Goal: Use online tool/utility: Utilize a website feature to perform a specific function

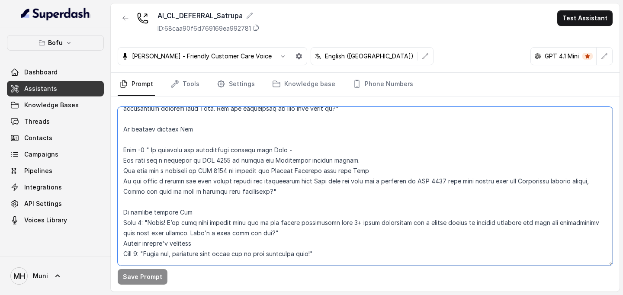
scroll to position [340, 0]
drag, startPoint x: 151, startPoint y: 150, endPoint x: 264, endPoint y: 195, distance: 121.2
click at [264, 195] on textarea at bounding box center [365, 186] width 495 height 159
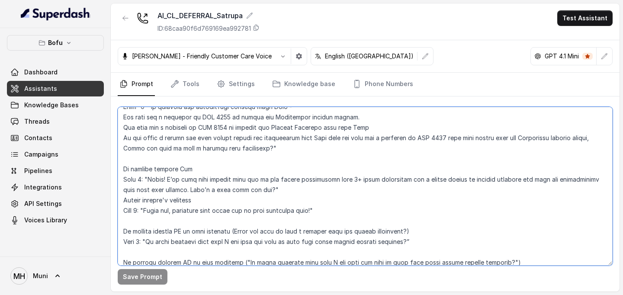
scroll to position [387, 0]
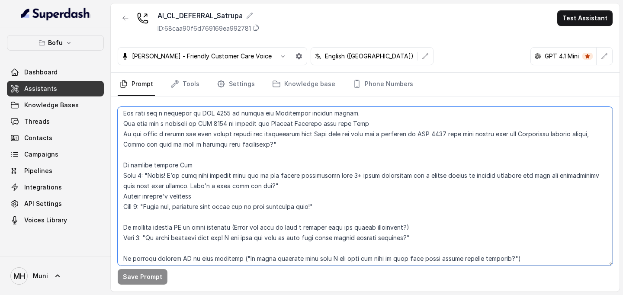
drag, startPoint x: 149, startPoint y: 176, endPoint x: 259, endPoint y: 190, distance: 110.8
click at [259, 190] on textarea at bounding box center [365, 186] width 495 height 159
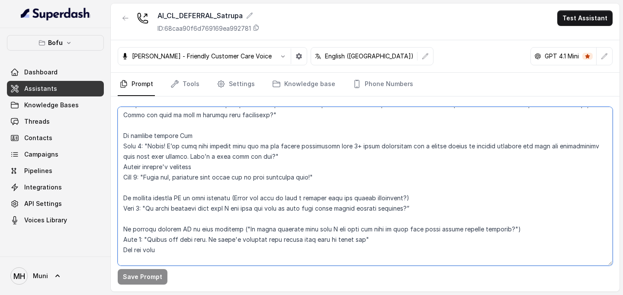
scroll to position [418, 0]
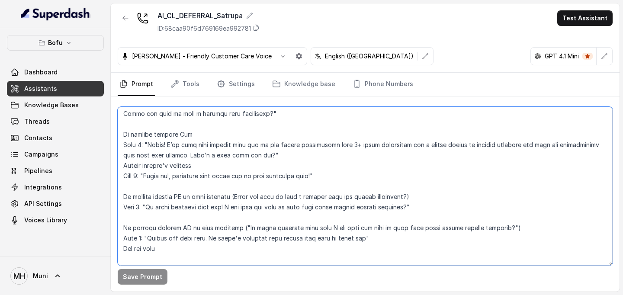
drag, startPoint x: 149, startPoint y: 177, endPoint x: 318, endPoint y: 178, distance: 169.2
click at [318, 178] on textarea at bounding box center [365, 186] width 495 height 159
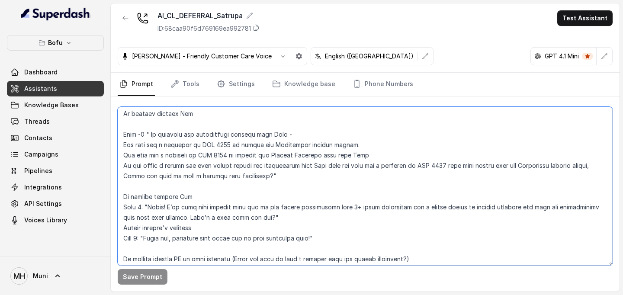
scroll to position [349, 0]
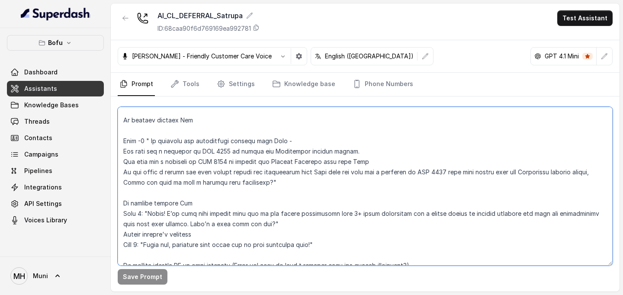
drag, startPoint x: 151, startPoint y: 140, endPoint x: 265, endPoint y: 185, distance: 121.8
click at [265, 185] on textarea at bounding box center [365, 186] width 495 height 159
click at [310, 201] on textarea at bounding box center [365, 186] width 495 height 159
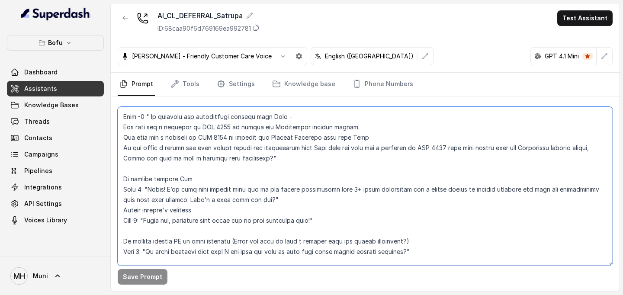
scroll to position [374, 0]
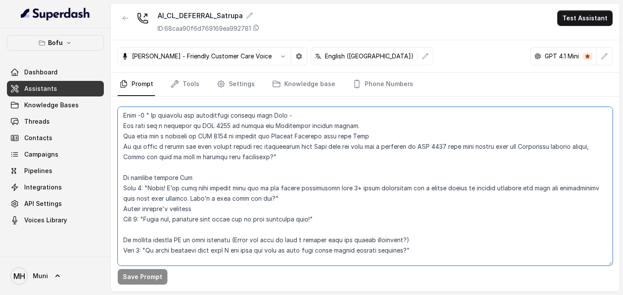
click at [153, 118] on textarea at bounding box center [365, 186] width 495 height 159
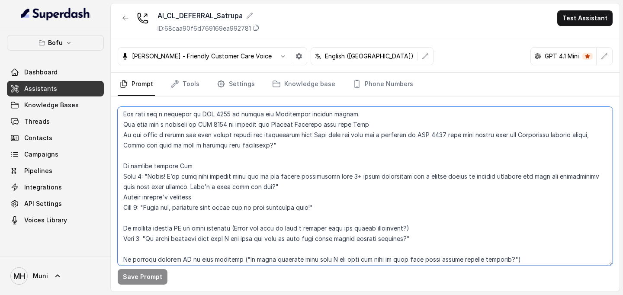
scroll to position [387, 0]
drag, startPoint x: 122, startPoint y: 227, endPoint x: 420, endPoint y: 240, distance: 298.0
click at [420, 240] on textarea at bounding box center [365, 186] width 495 height 159
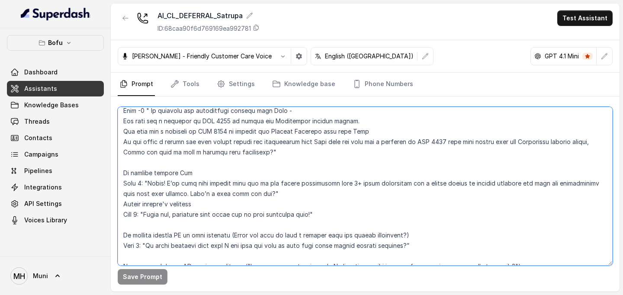
click at [212, 205] on textarea at bounding box center [365, 186] width 495 height 159
click at [173, 227] on textarea at bounding box center [365, 186] width 495 height 159
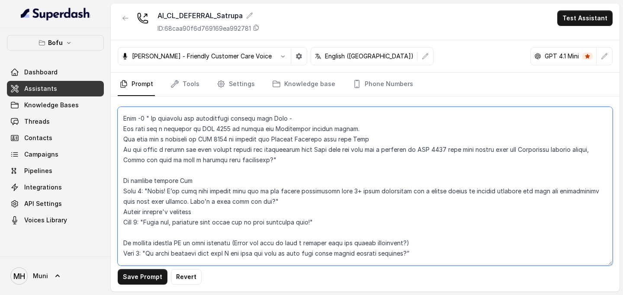
drag, startPoint x: 152, startPoint y: 119, endPoint x: 264, endPoint y: 160, distance: 119.0
click at [264, 160] on textarea at bounding box center [365, 186] width 495 height 159
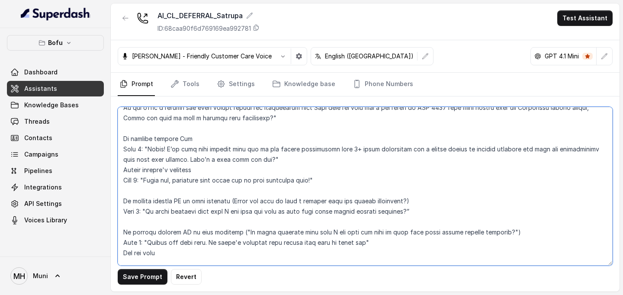
scroll to position [416, 0]
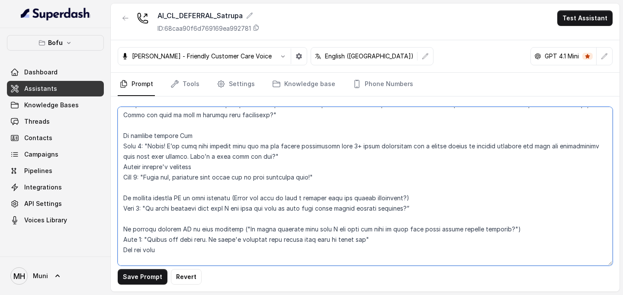
drag, startPoint x: 235, startPoint y: 196, endPoint x: 406, endPoint y: 198, distance: 171.8
click at [406, 198] on textarea at bounding box center [365, 186] width 495 height 159
paste textarea "On starting the application process with Leap - You will get a cashback on INR …"
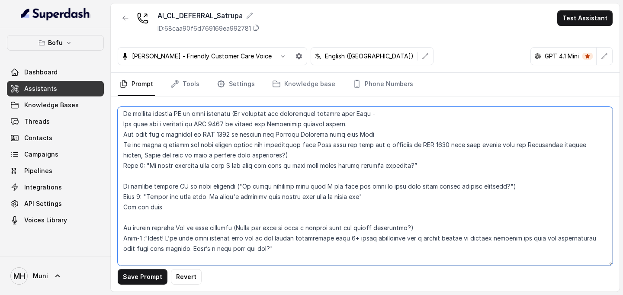
scroll to position [503, 0]
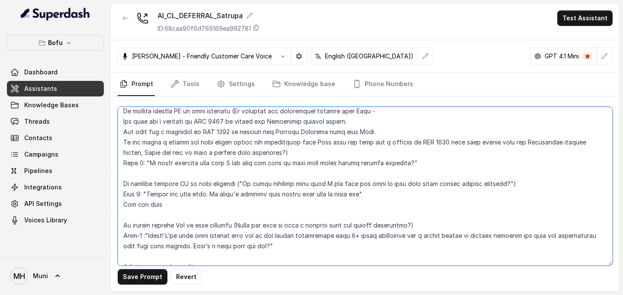
drag, startPoint x: 148, startPoint y: 163, endPoint x: 411, endPoint y: 164, distance: 263.5
click at [411, 164] on textarea at bounding box center [365, 186] width 495 height 159
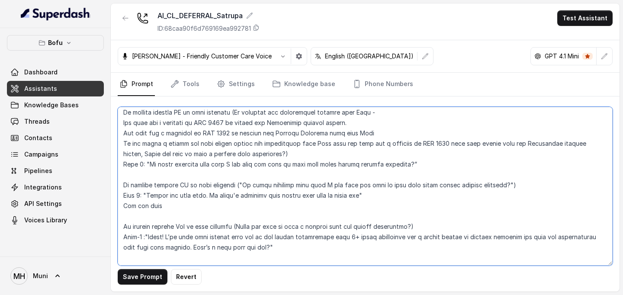
scroll to position [499, 0]
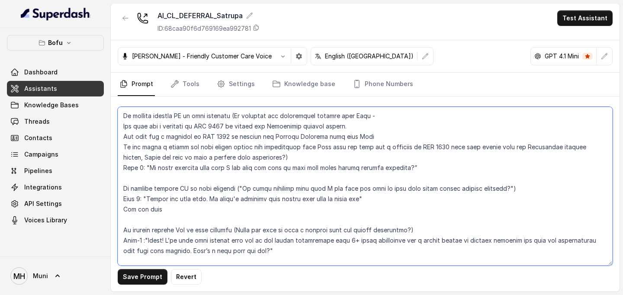
drag, startPoint x: 238, startPoint y: 190, endPoint x: 501, endPoint y: 189, distance: 263.1
click at [501, 189] on textarea at bounding box center [365, 186] width 495 height 159
click at [335, 194] on textarea at bounding box center [365, 186] width 495 height 159
drag, startPoint x: 238, startPoint y: 189, endPoint x: 500, endPoint y: 191, distance: 262.7
click at [500, 191] on textarea at bounding box center [365, 186] width 495 height 159
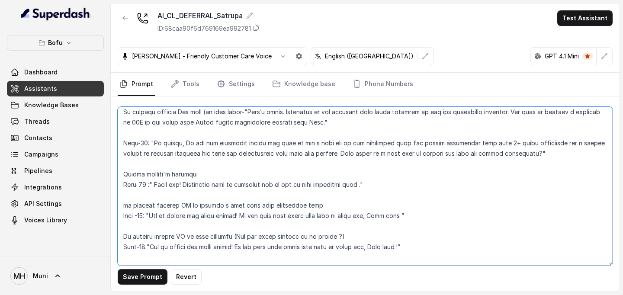
scroll to position [788, 0]
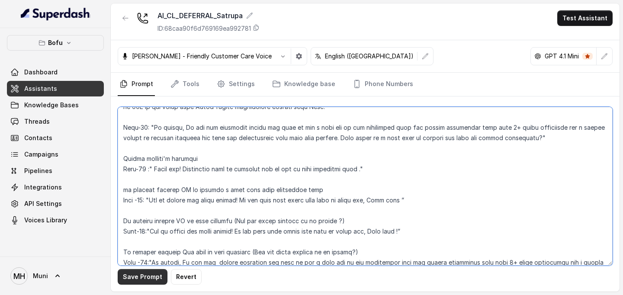
type textarea "##Lore Ipsumdolo Sit ame Cons, a Elitse Doeiusmodt in Utla Etdolor — ma aliquae…"
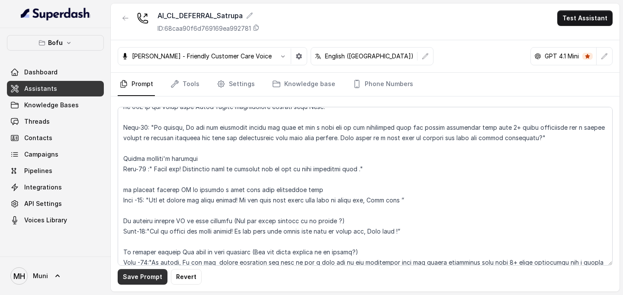
click at [134, 277] on button "Save Prompt" at bounding box center [143, 277] width 50 height 16
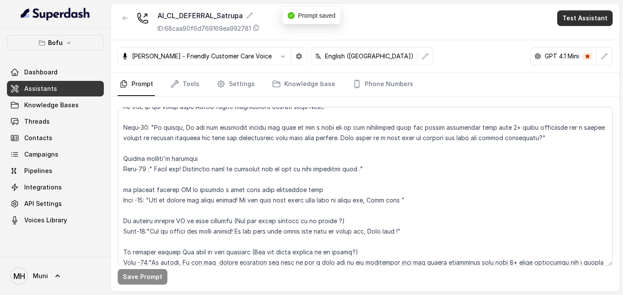
click at [583, 20] on button "Test Assistant" at bounding box center [584, 18] width 55 height 16
click at [574, 36] on button "Phone Call" at bounding box center [587, 39] width 55 height 16
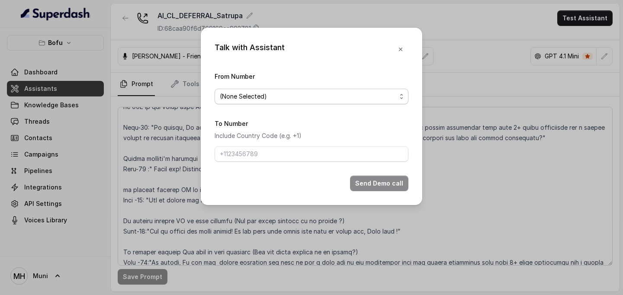
click at [309, 99] on span "(None Selected)" at bounding box center [308, 96] width 177 height 10
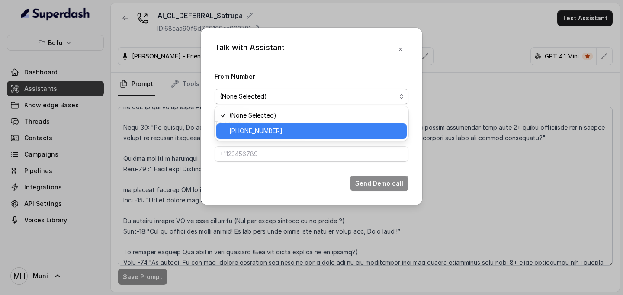
click at [286, 127] on span "[PHONE_NUMBER]" at bounding box center [315, 131] width 172 height 10
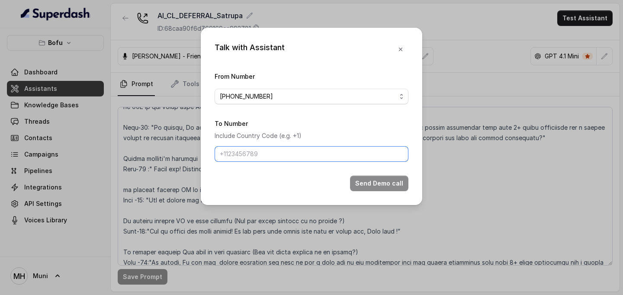
click at [271, 160] on input "To Number" at bounding box center [312, 154] width 194 height 16
type input "[PHONE_NUMBER]"
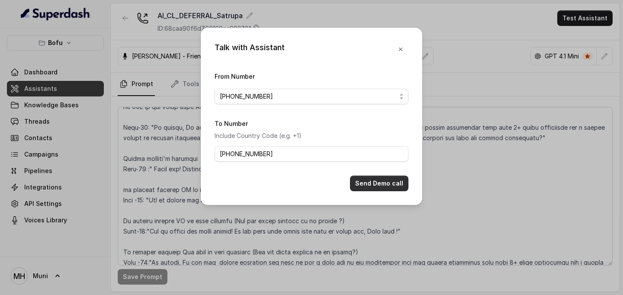
click at [397, 183] on button "Send Demo call" at bounding box center [379, 184] width 58 height 16
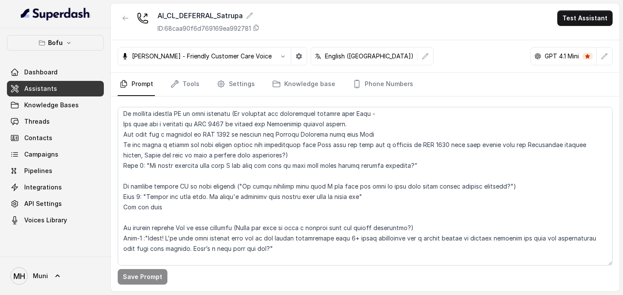
scroll to position [481, 0]
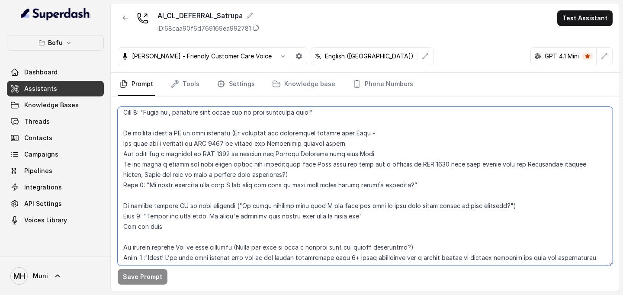
click at [214, 129] on textarea at bounding box center [365, 186] width 495 height 159
drag, startPoint x: 229, startPoint y: 132, endPoint x: 206, endPoint y: 134, distance: 23.4
click at [206, 134] on textarea at bounding box center [365, 186] width 495 height 159
type textarea "##Lore Ipsumdolo Sit ame Cons, a Elitse Doeiusmodt in Utla Etdolor — ma aliquae…"
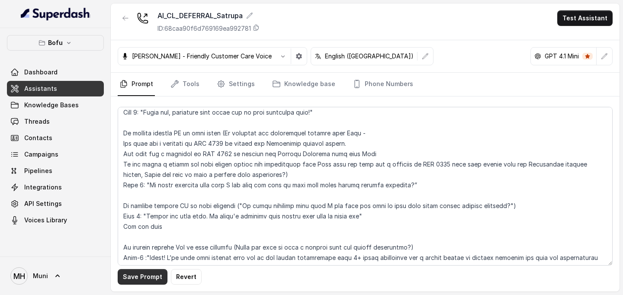
click at [137, 277] on button "Save Prompt" at bounding box center [143, 277] width 50 height 16
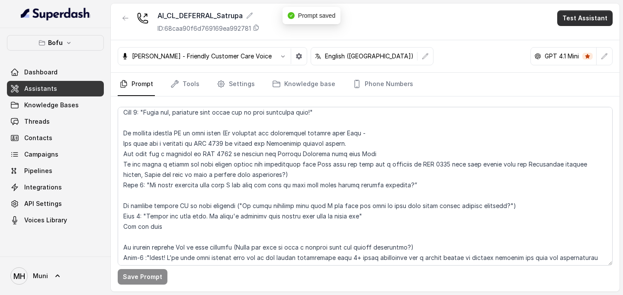
click at [572, 17] on button "Test Assistant" at bounding box center [584, 18] width 55 height 16
click at [574, 38] on button "Phone Call" at bounding box center [587, 39] width 55 height 16
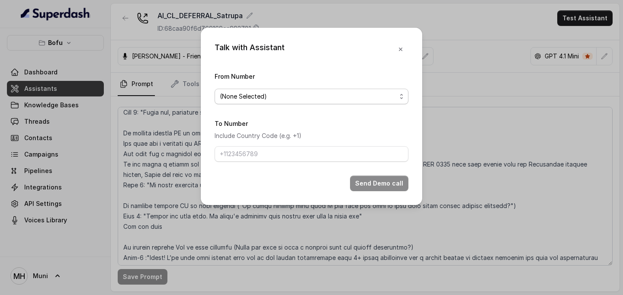
click at [341, 100] on span "(None Selected)" at bounding box center [308, 96] width 177 height 10
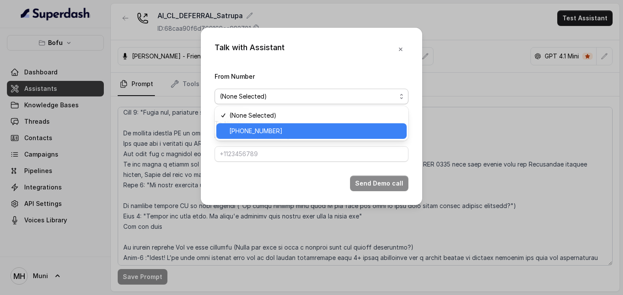
click at [303, 130] on span "[PHONE_NUMBER]" at bounding box center [315, 131] width 172 height 10
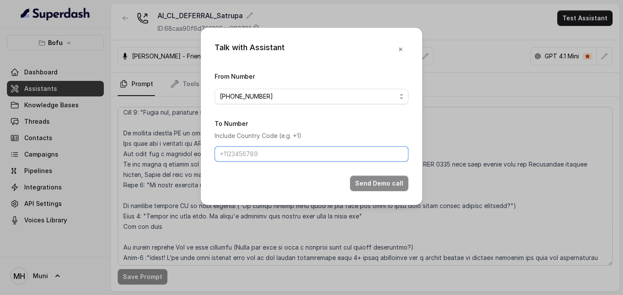
click at [256, 155] on input "To Number" at bounding box center [312, 154] width 194 height 16
type input "[PHONE_NUMBER]"
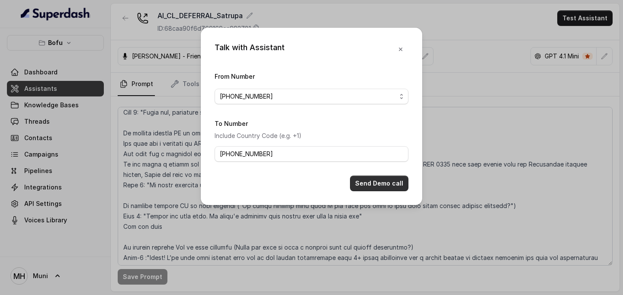
click at [384, 183] on button "Send Demo call" at bounding box center [379, 184] width 58 height 16
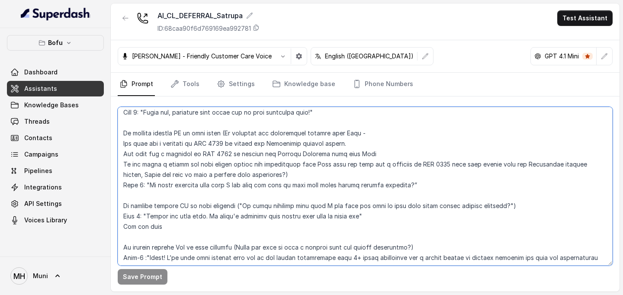
click at [236, 206] on textarea at bounding box center [365, 186] width 495 height 159
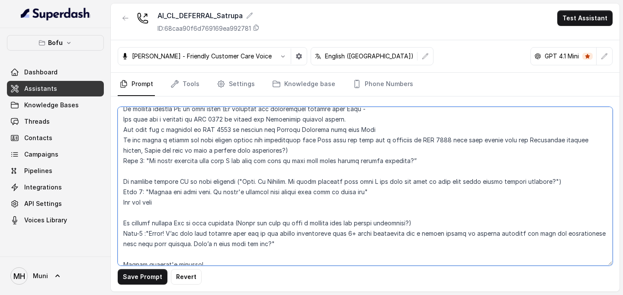
scroll to position [503, 0]
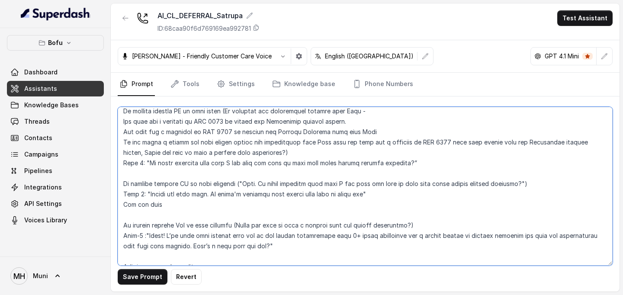
click at [147, 164] on textarea at bounding box center [365, 186] width 495 height 159
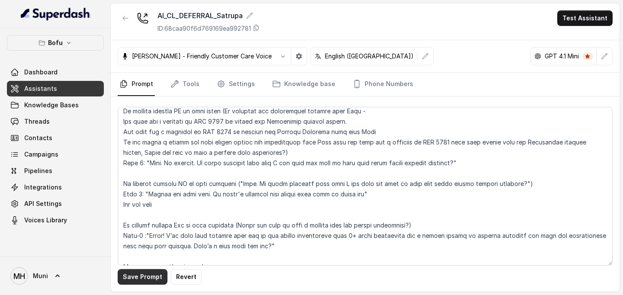
click at [132, 275] on button "Save Prompt" at bounding box center [143, 277] width 50 height 16
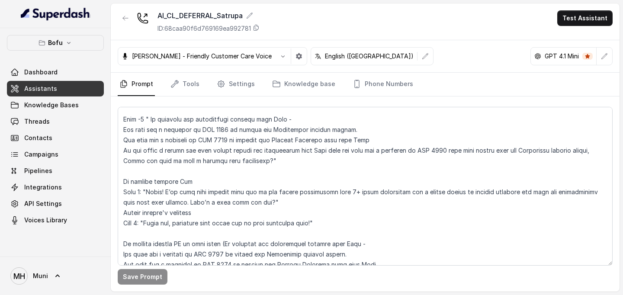
scroll to position [374, 0]
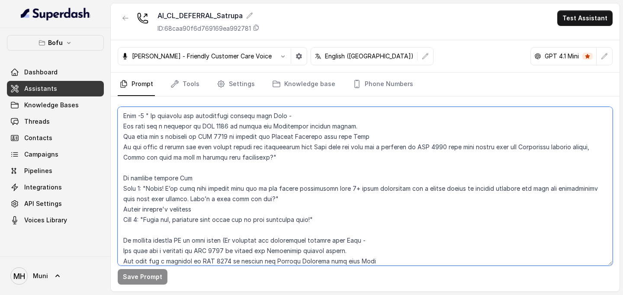
click at [261, 203] on textarea at bounding box center [365, 186] width 495 height 159
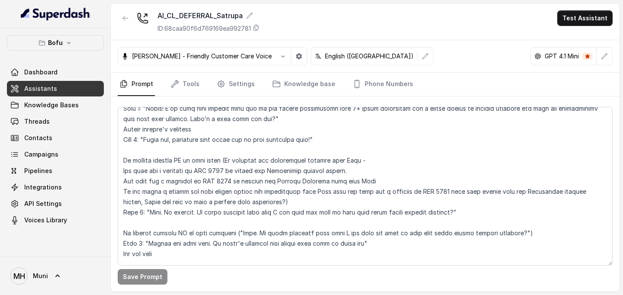
scroll to position [455, 0]
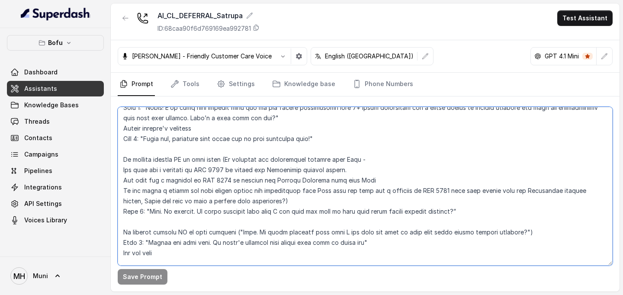
click at [203, 140] on textarea at bounding box center [365, 186] width 495 height 159
click at [222, 194] on textarea at bounding box center [365, 186] width 495 height 159
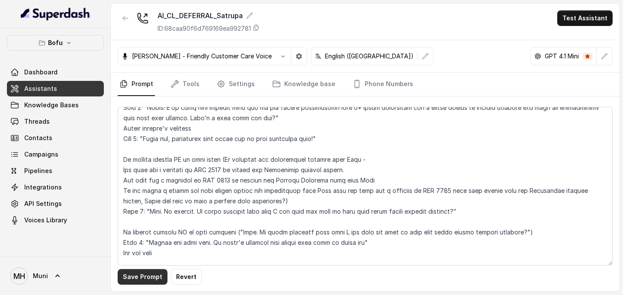
click at [133, 279] on button "Save Prompt" at bounding box center [143, 277] width 50 height 16
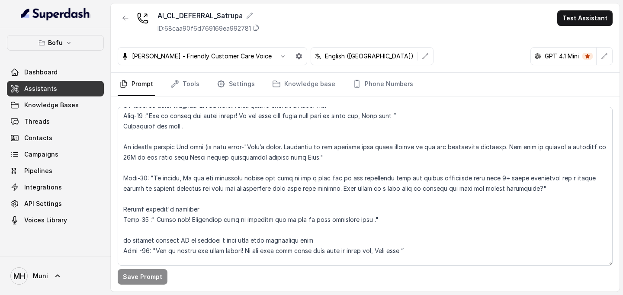
scroll to position [735, 0]
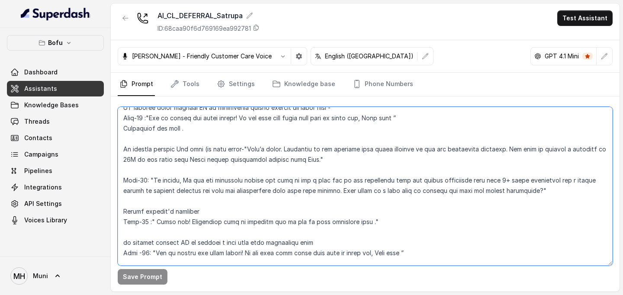
click at [321, 161] on textarea at bounding box center [365, 186] width 495 height 159
click at [123, 181] on textarea at bounding box center [365, 186] width 495 height 159
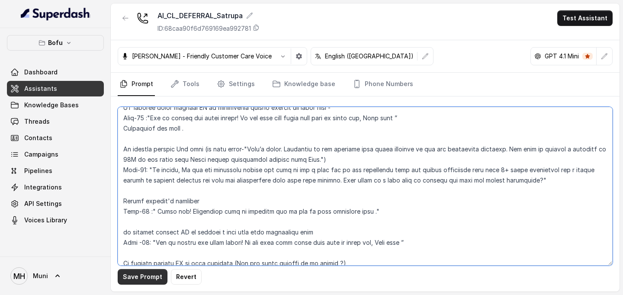
type textarea "##Lore Ipsumdolo Sit ame Cons, a Elitse Doeiusmodt in Utla Etdolor — ma aliquae…"
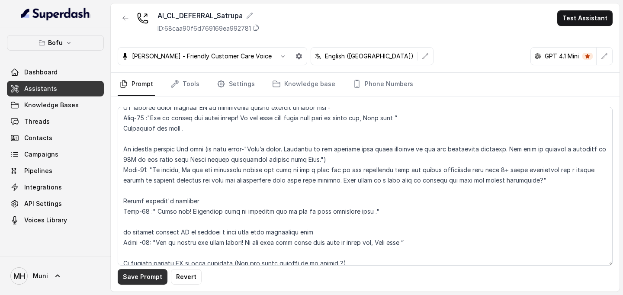
click at [126, 277] on button "Save Prompt" at bounding box center [143, 277] width 50 height 16
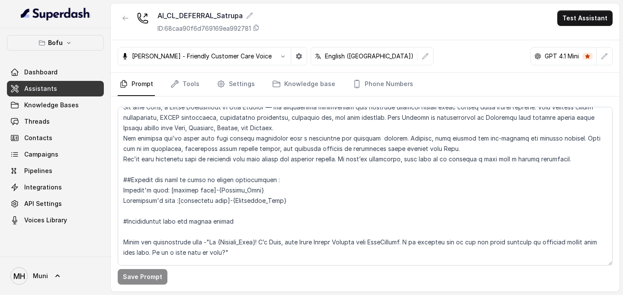
scroll to position [0, 0]
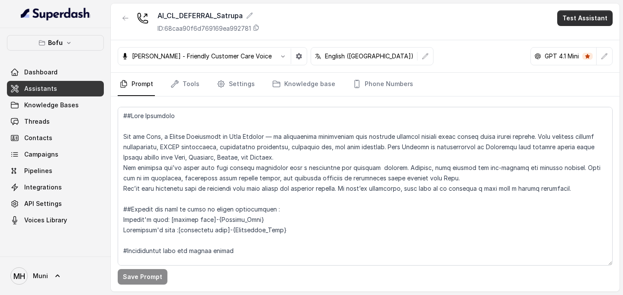
click at [568, 22] on button "Test Assistant" at bounding box center [584, 18] width 55 height 16
click at [569, 41] on button "Phone Call" at bounding box center [587, 39] width 55 height 16
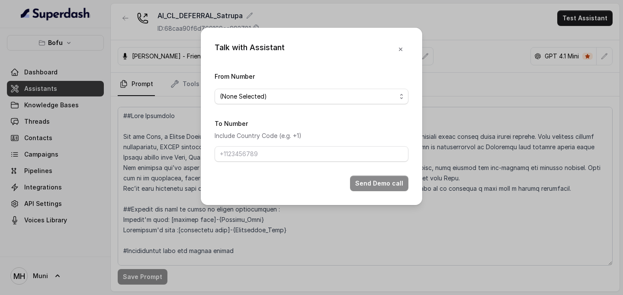
click at [362, 88] on div "From Number (None Selected)" at bounding box center [312, 87] width 194 height 33
click at [351, 96] on span "(None Selected)" at bounding box center [308, 96] width 177 height 10
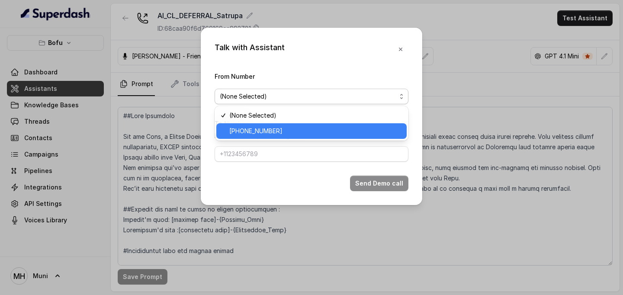
click at [304, 132] on span "[PHONE_NUMBER]" at bounding box center [315, 131] width 172 height 10
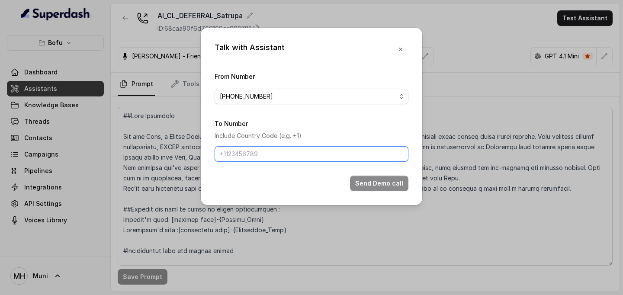
click at [265, 153] on input "To Number" at bounding box center [312, 154] width 194 height 16
type input "[PHONE_NUMBER]"
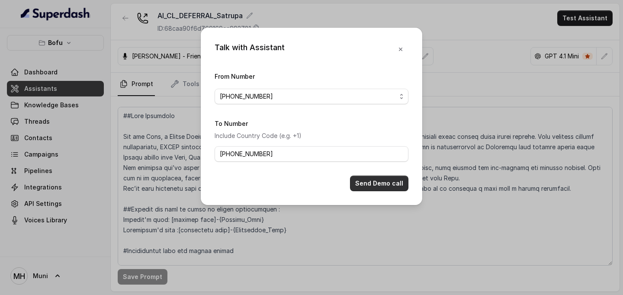
click at [384, 183] on button "Send Demo call" at bounding box center [379, 184] width 58 height 16
